Goal: Information Seeking & Learning: Learn about a topic

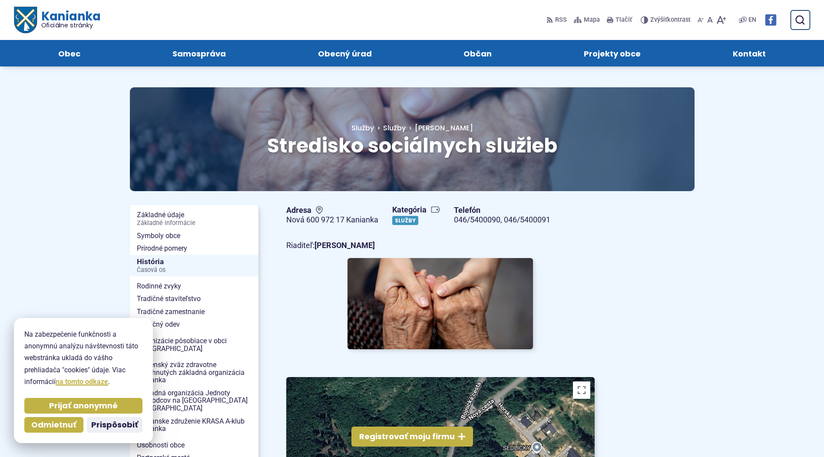
click at [401, 220] on link "Služby" at bounding box center [405, 220] width 26 height 9
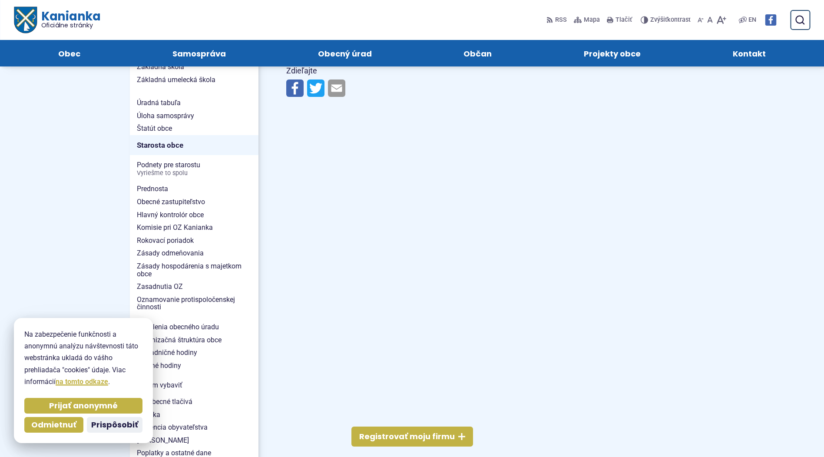
scroll to position [435, 0]
